Goal: Transaction & Acquisition: Purchase product/service

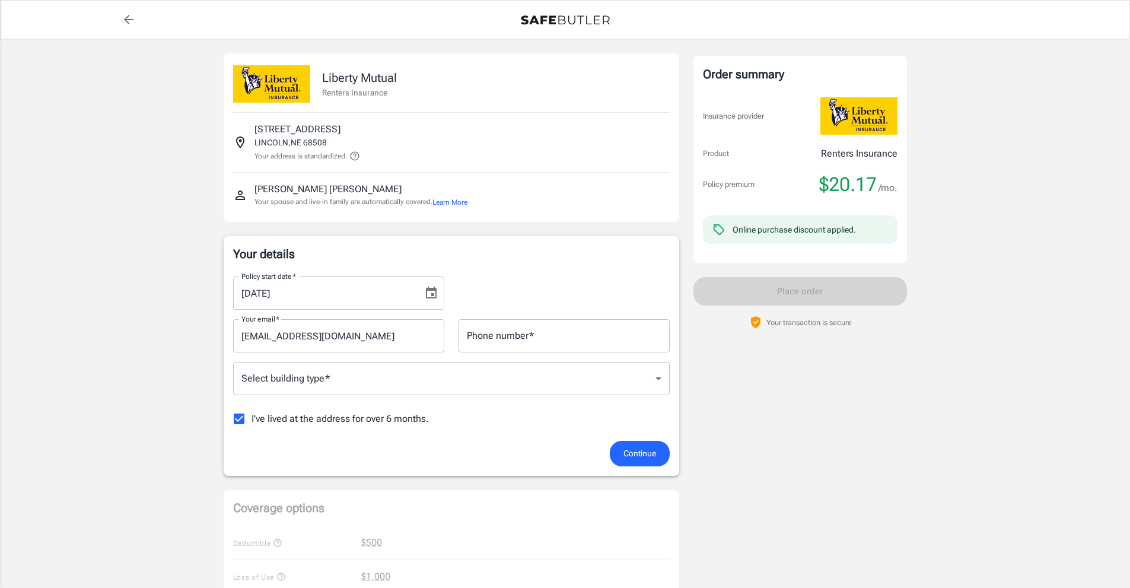
click at [434, 294] on icon "Choose date, selected date is Sep 19, 2025" at bounding box center [431, 293] width 14 height 14
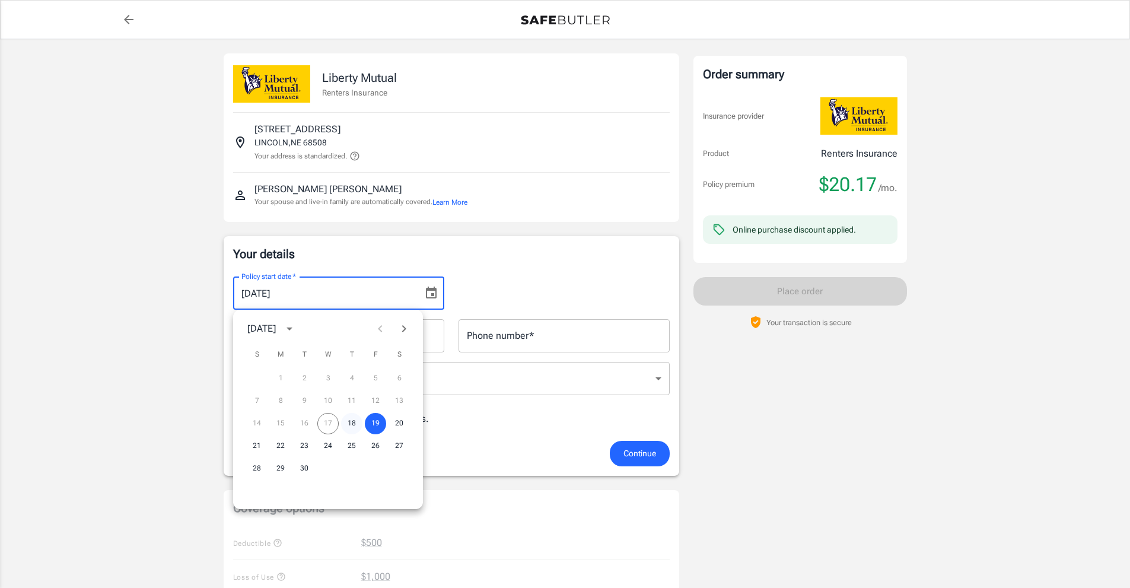
click at [349, 420] on button "18" at bounding box center [351, 423] width 21 height 21
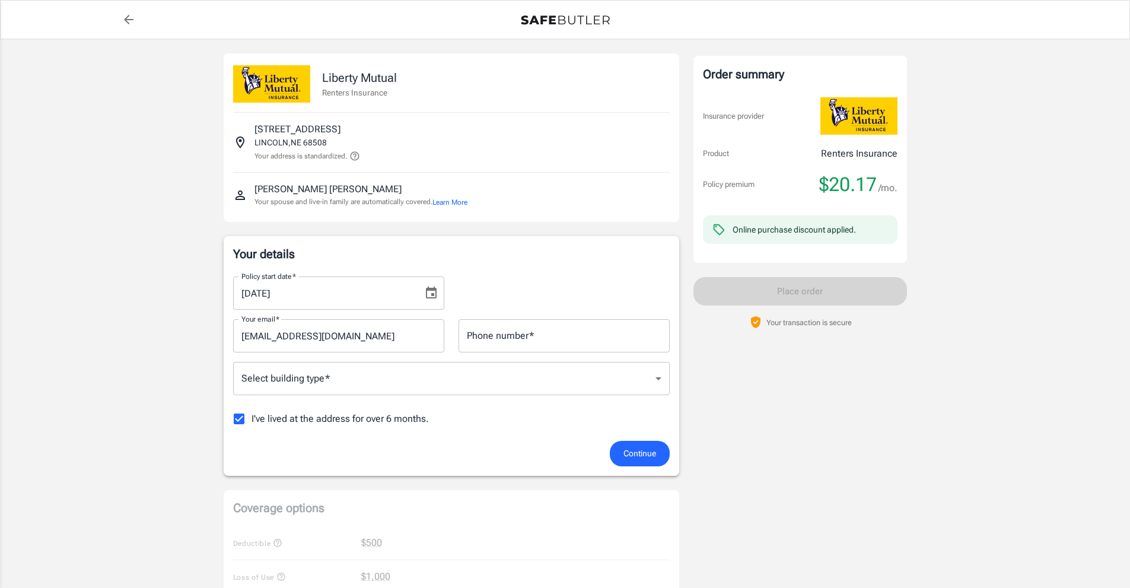
type input "[DATE]"
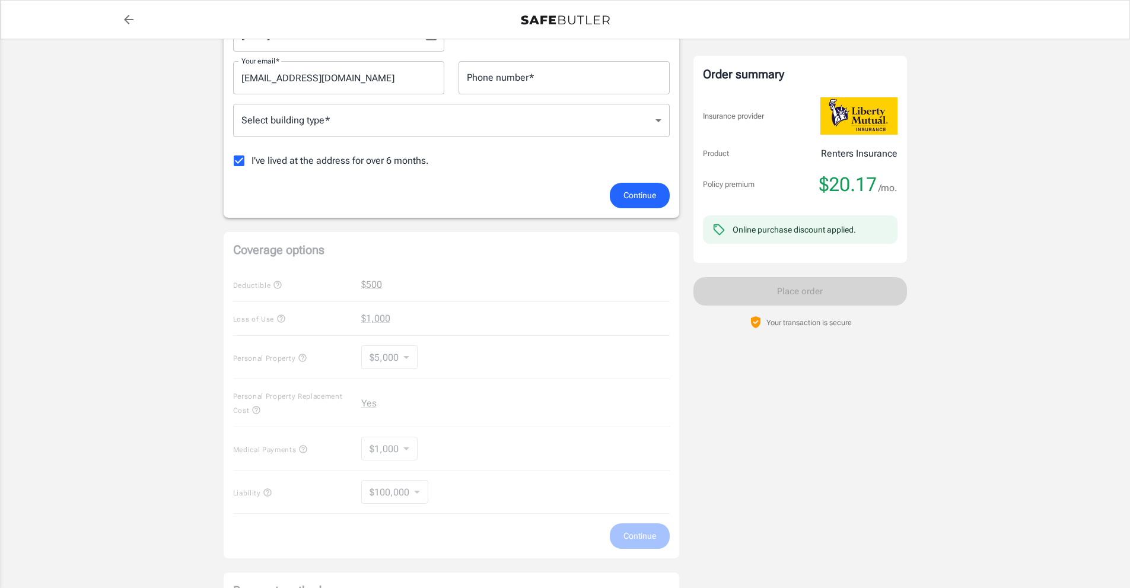
scroll to position [237, 0]
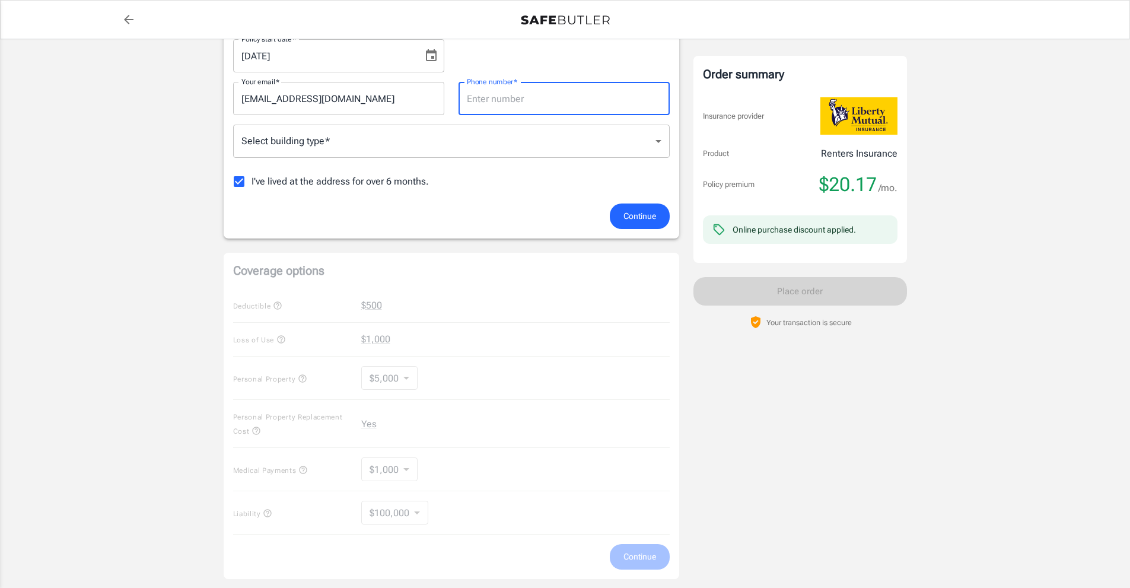
click at [540, 107] on input "Phone number   *" at bounding box center [563, 98] width 211 height 33
type input "4023261104"
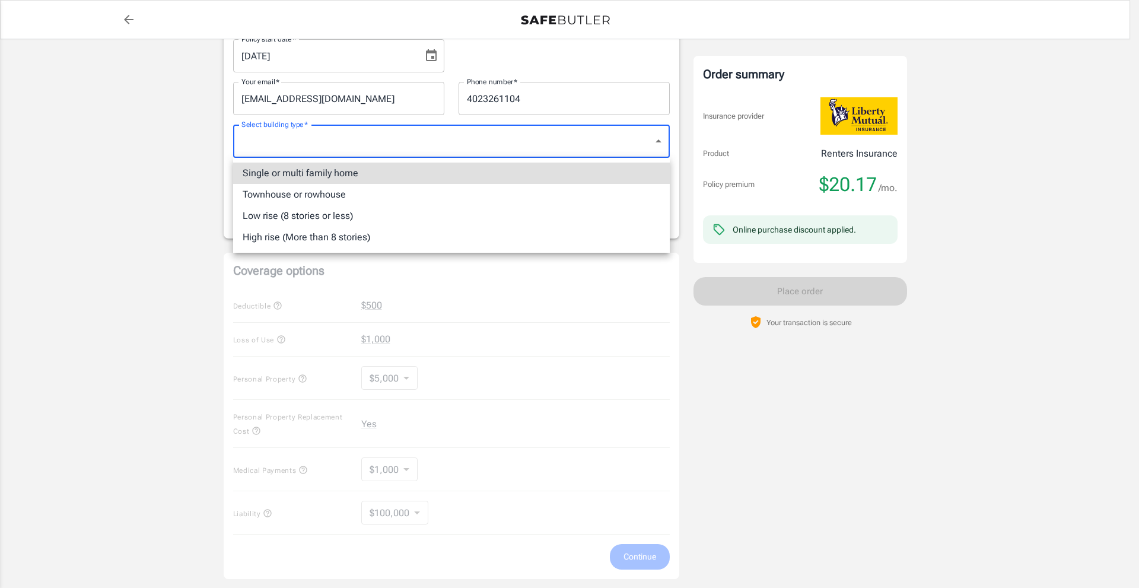
click at [516, 139] on body "Policy premium $ 20.17 /mo Liberty Mutual Renters Insurance [STREET_ADDRESS] Yo…" at bounding box center [569, 323] width 1139 height 1121
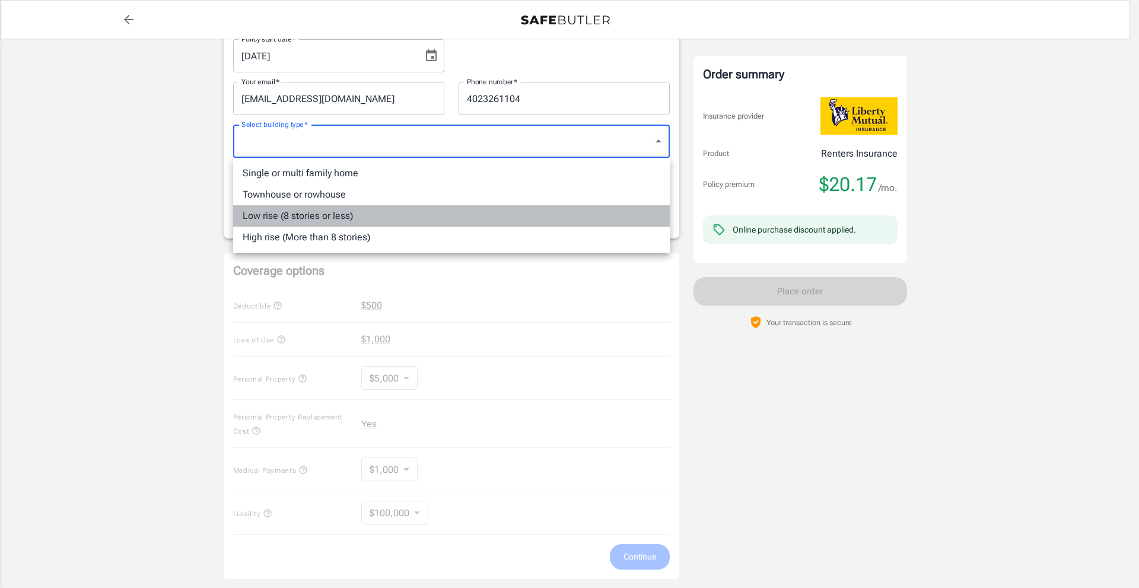
click at [483, 216] on li "Low rise (8 stories or less)" at bounding box center [451, 215] width 436 height 21
type input "lowrise"
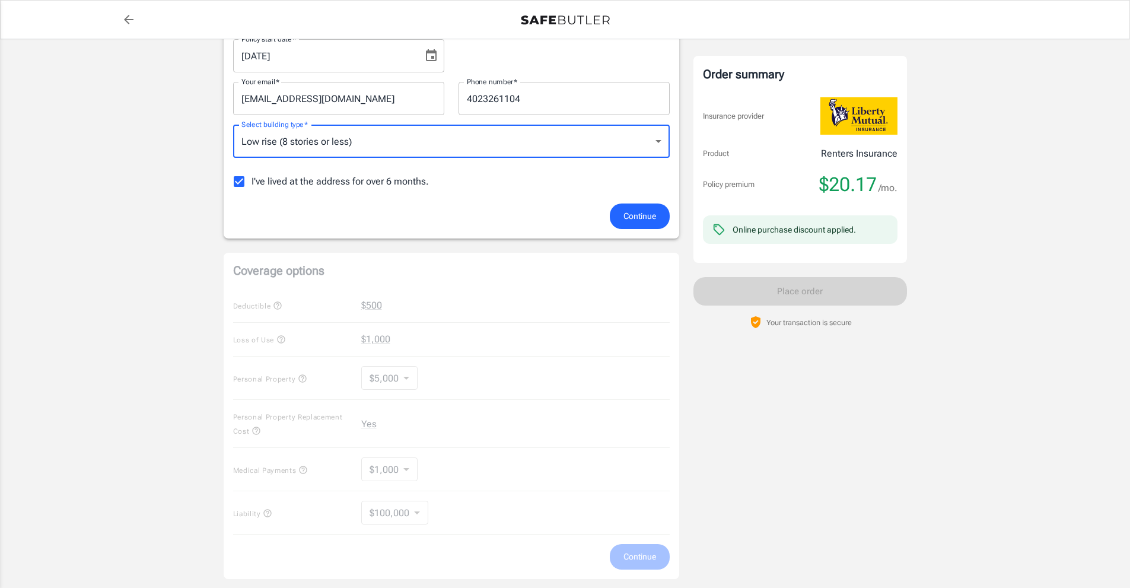
click at [648, 220] on span "Continue" at bounding box center [639, 216] width 33 height 15
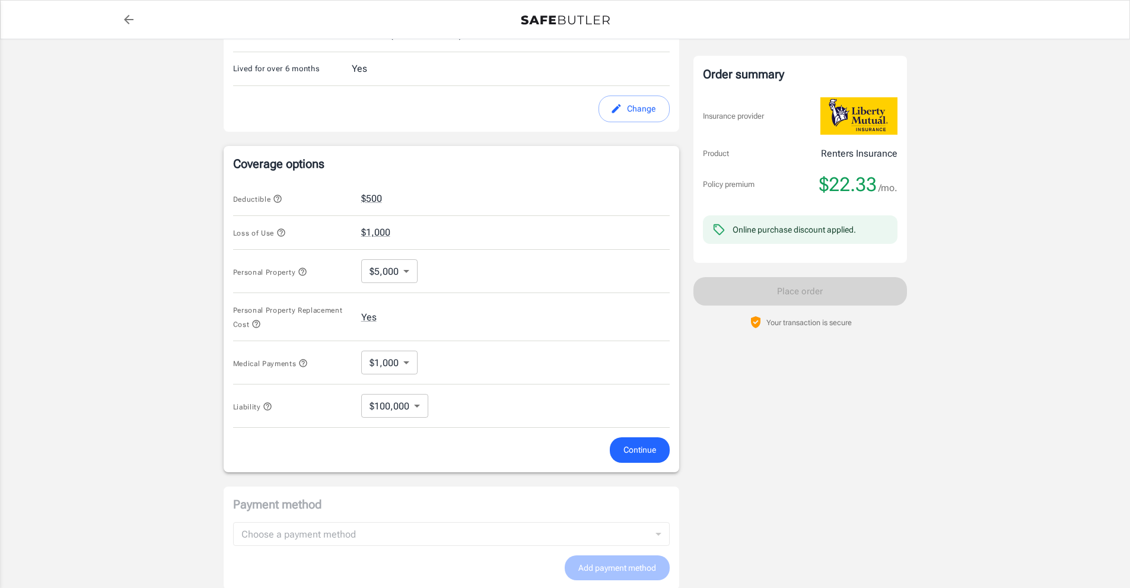
scroll to position [369, 0]
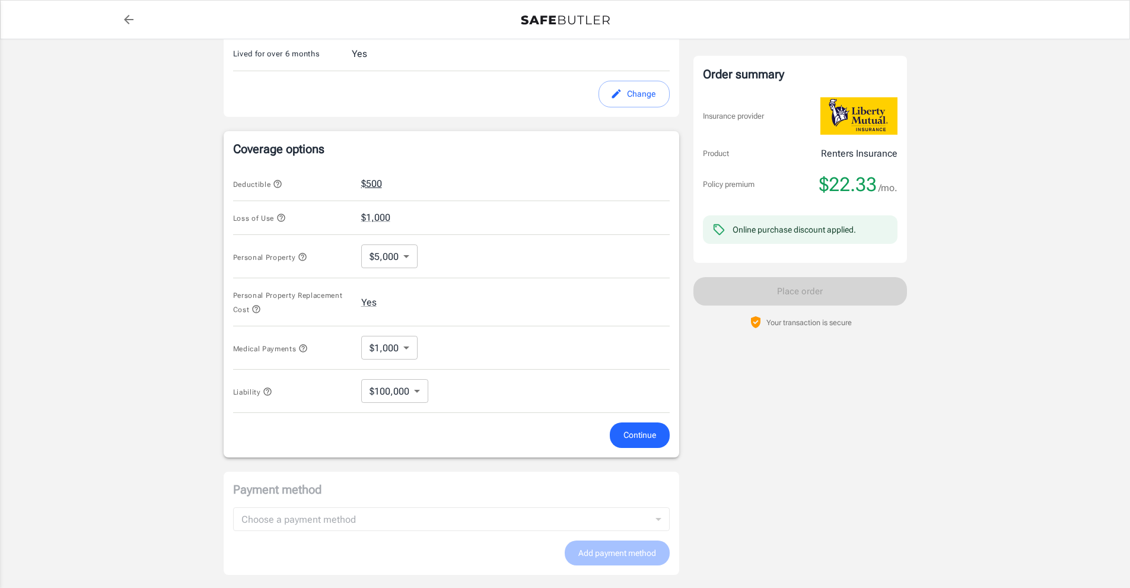
click at [372, 182] on button "$500" at bounding box center [371, 184] width 21 height 14
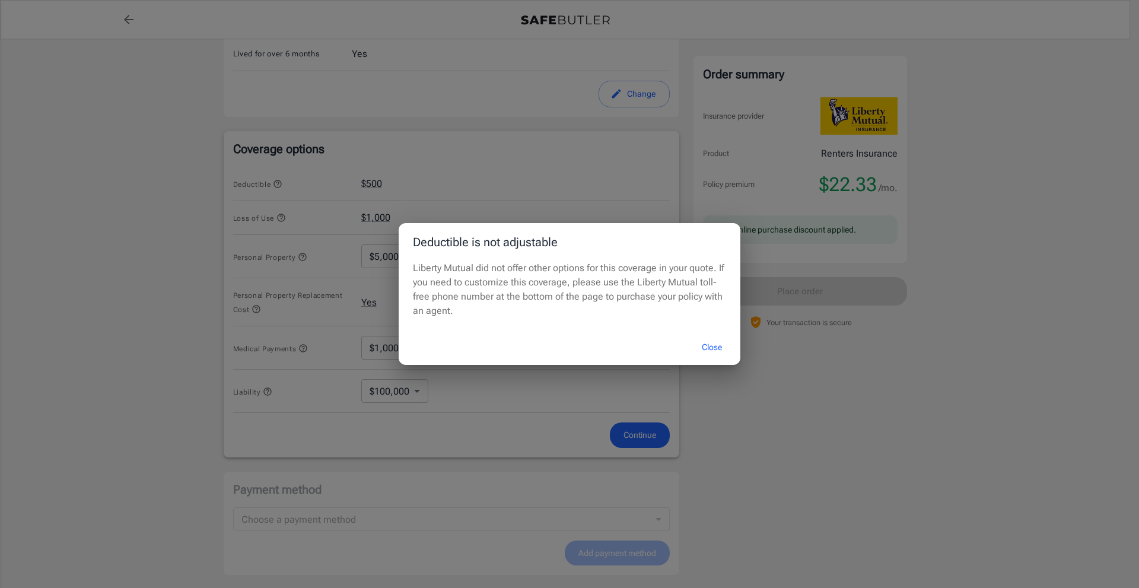
click at [719, 348] on button "Close" at bounding box center [711, 347] width 47 height 26
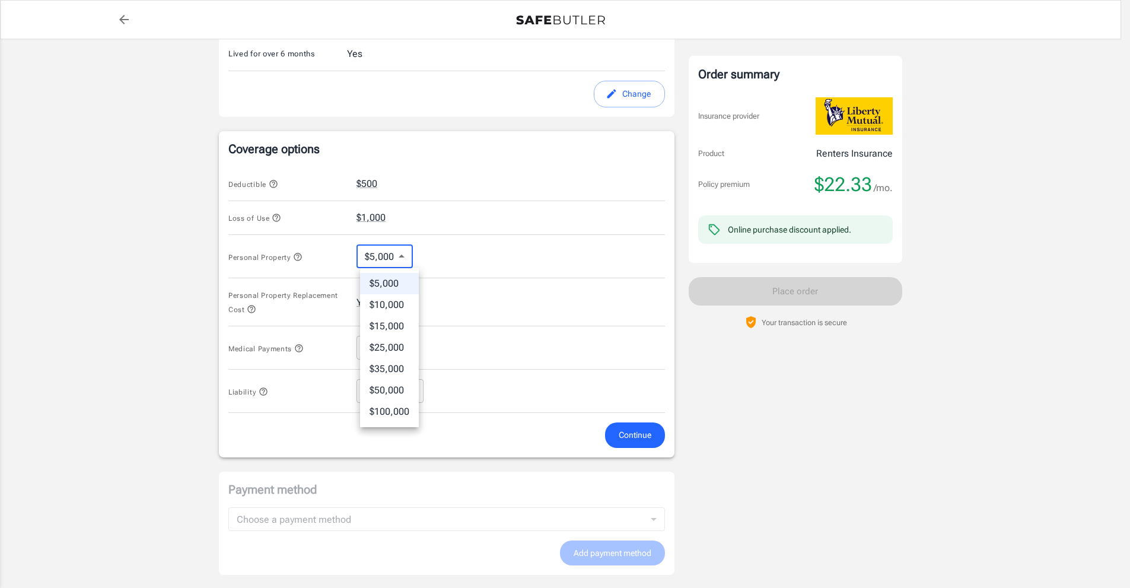
click at [412, 254] on body "Policy premium $ 22.33 /mo Liberty Mutual Renters Insurance [STREET_ADDRESS] Yo…" at bounding box center [565, 197] width 1130 height 1132
click at [405, 285] on li "$5,000" at bounding box center [389, 283] width 59 height 21
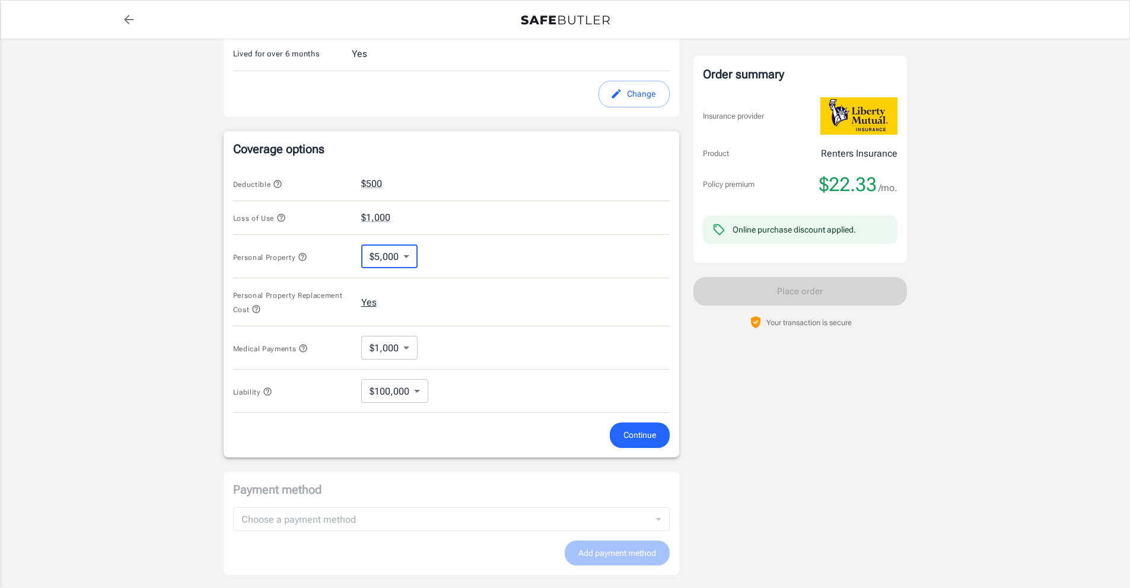
click at [372, 305] on button "Yes" at bounding box center [368, 302] width 15 height 14
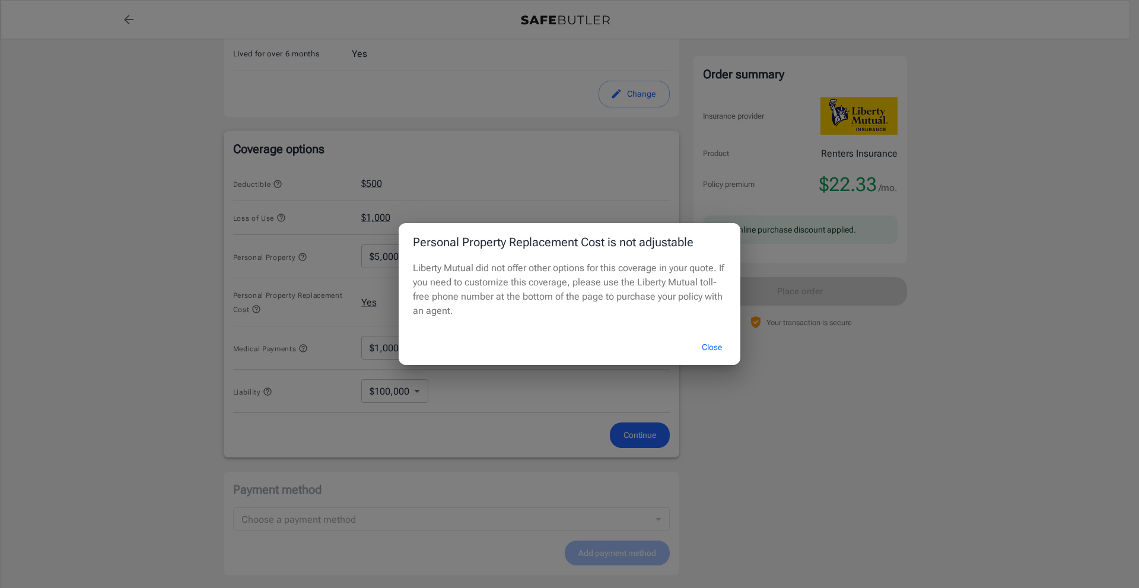
click at [708, 351] on button "Close" at bounding box center [711, 347] width 47 height 26
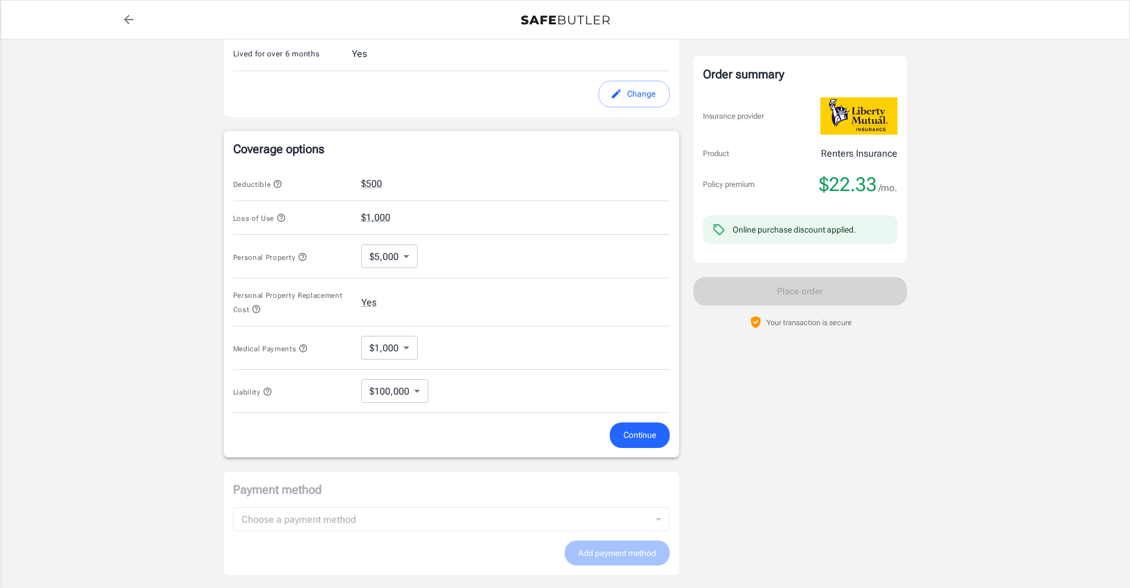
click at [412, 341] on body "Policy premium $ 22.33 /mo Liberty Mutual Renters Insurance [STREET_ADDRESS] Yo…" at bounding box center [565, 197] width 1130 height 1132
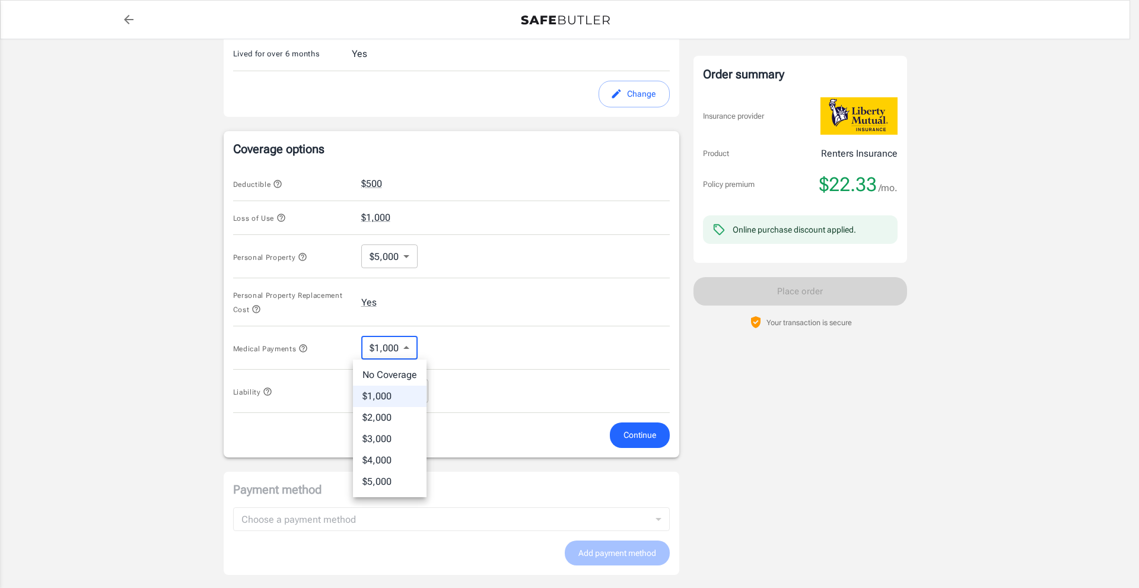
click at [410, 372] on li "No Coverage" at bounding box center [390, 374] width 74 height 21
type input "No Coverage"
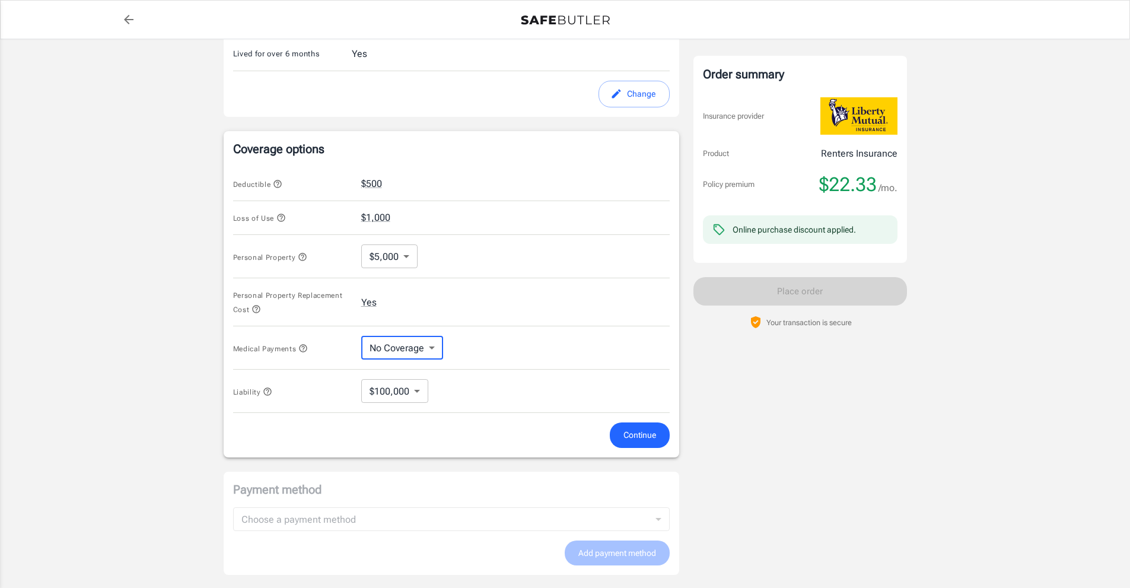
click at [423, 387] on body "Policy premium $ 22.33 /mo Liberty Mutual Renters Insurance [STREET_ADDRESS] Yo…" at bounding box center [565, 197] width 1130 height 1132
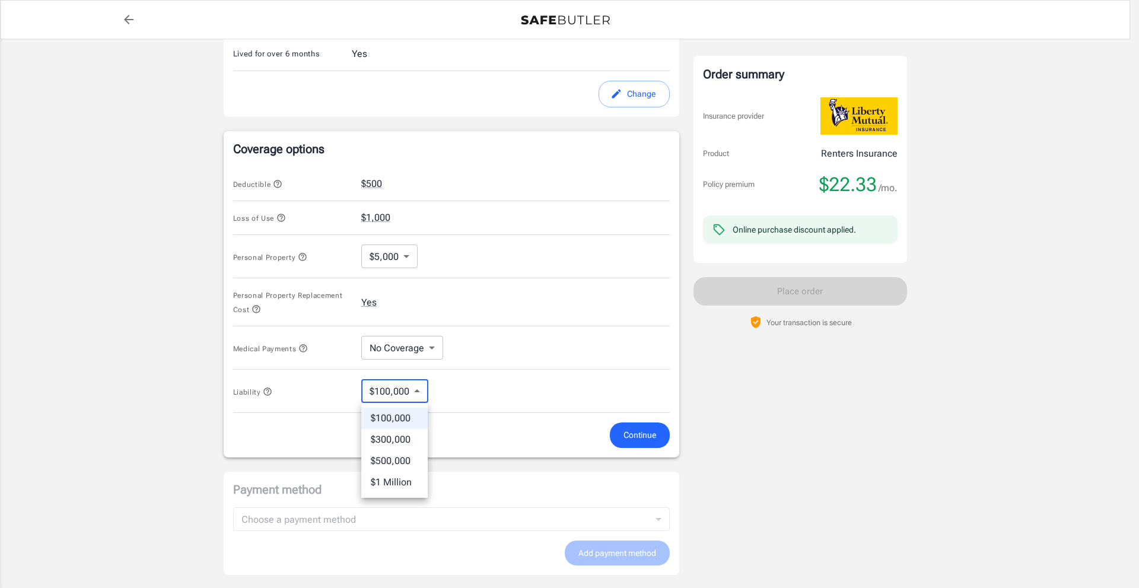
click at [622, 436] on div at bounding box center [569, 294] width 1139 height 588
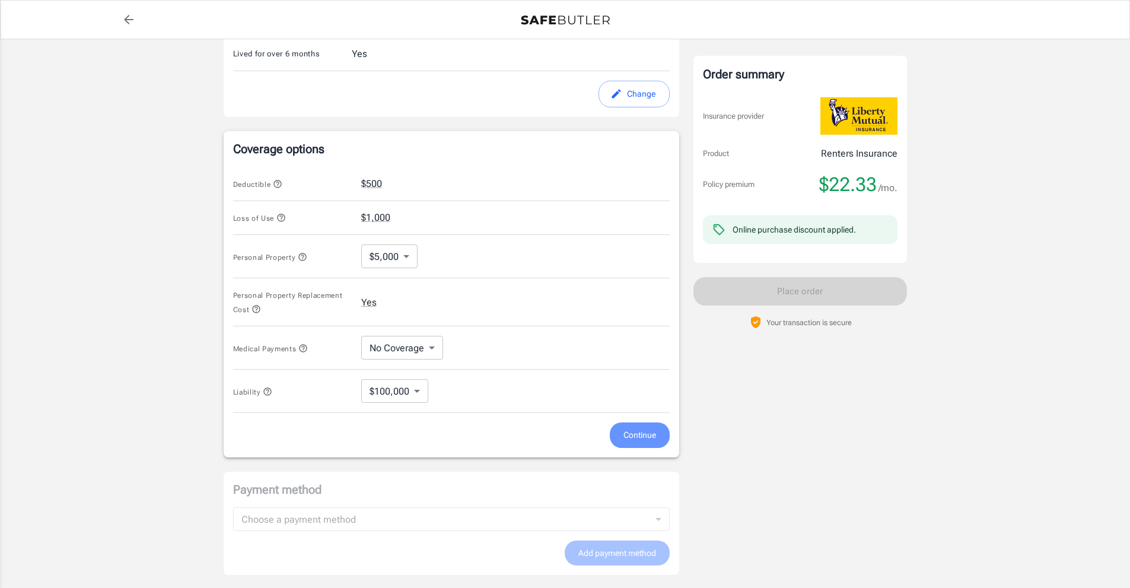
click at [624, 437] on span "Continue" at bounding box center [639, 435] width 33 height 15
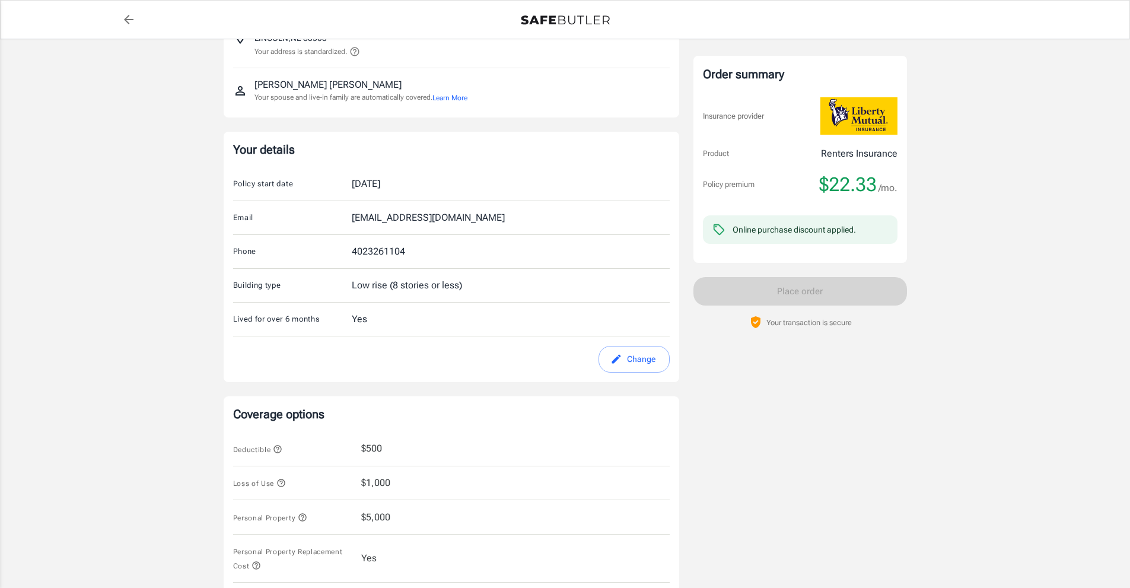
scroll to position [104, 0]
